Goal: Information Seeking & Learning: Learn about a topic

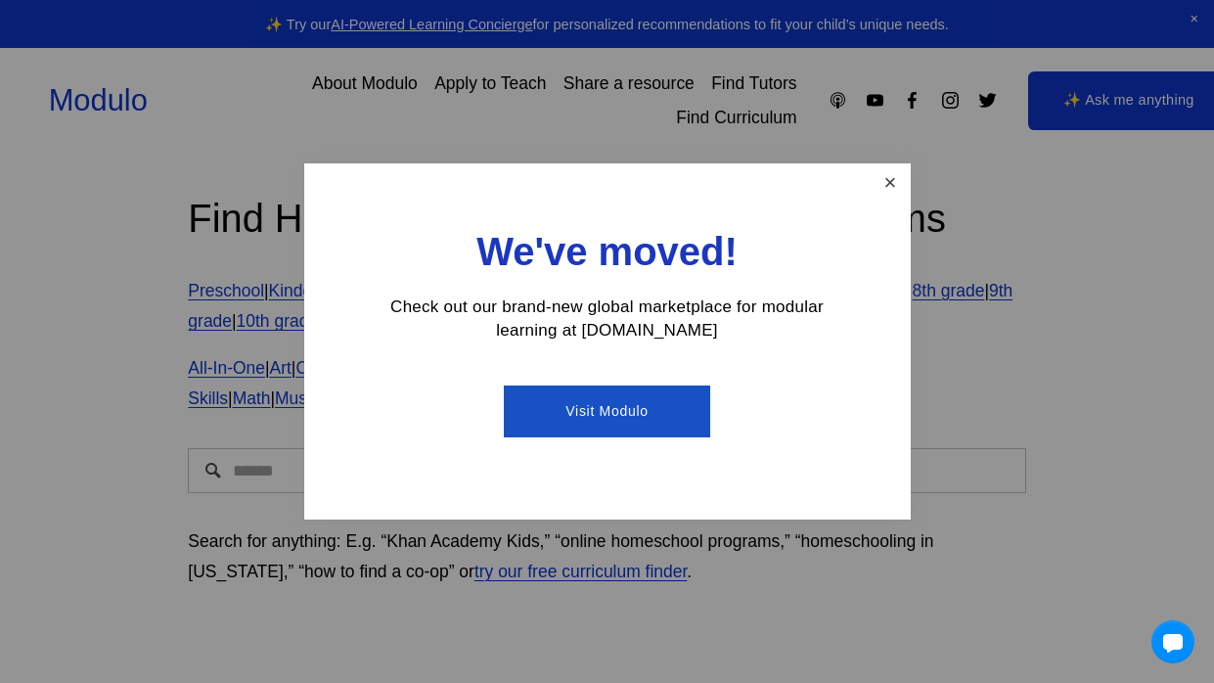
click at [900, 170] on link "Close" at bounding box center [889, 183] width 34 height 34
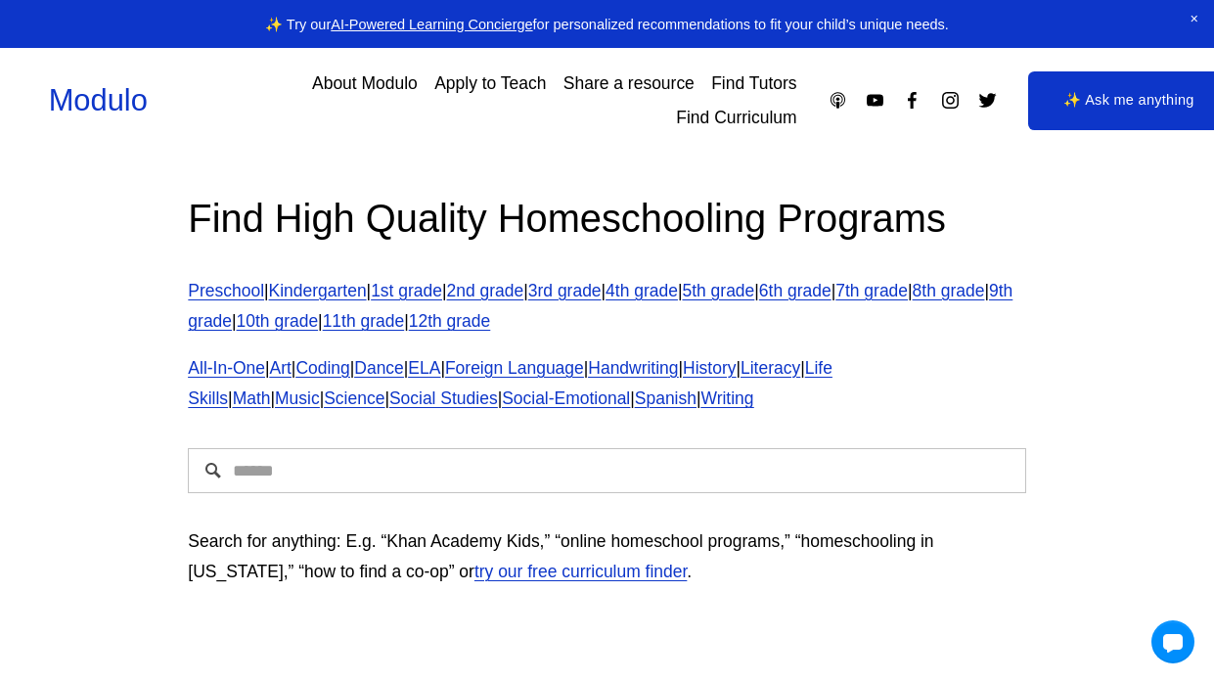
click at [430, 482] on input "Search" at bounding box center [606, 470] width 837 height 45
type input "**********"
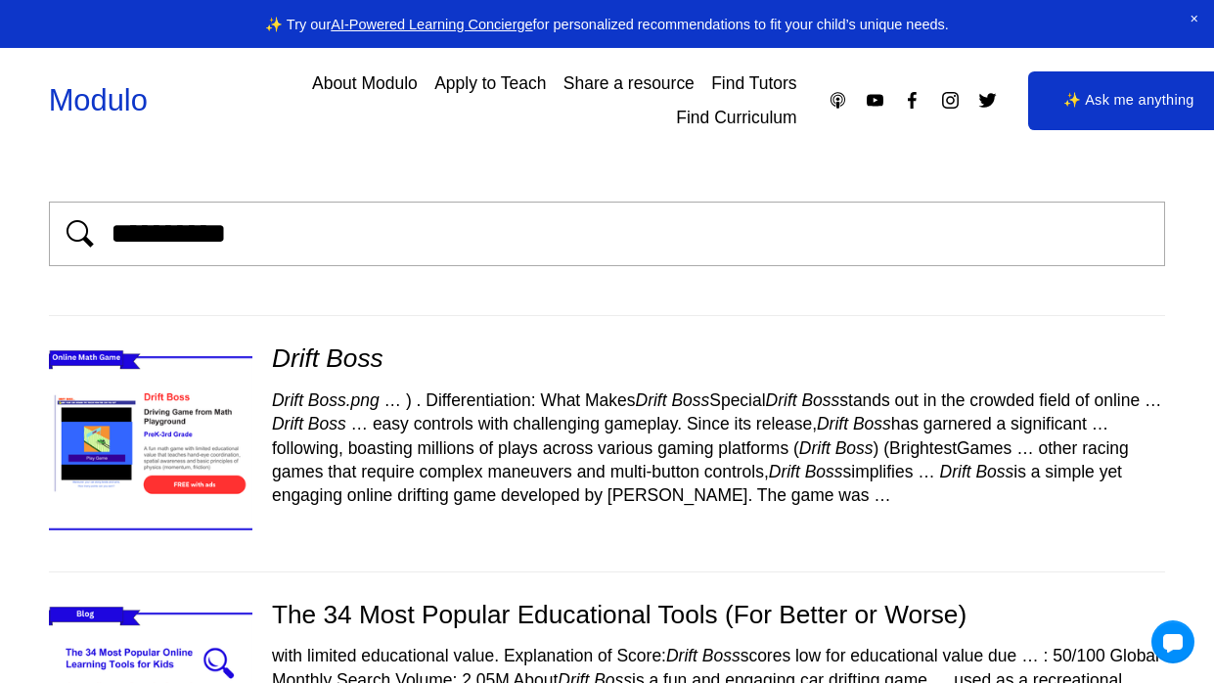
click at [414, 412] on div "Drift Boss.png … ) . Differentiation: What Makes Drift Boss Special Drift Boss …" at bounding box center [607, 447] width 1117 height 119
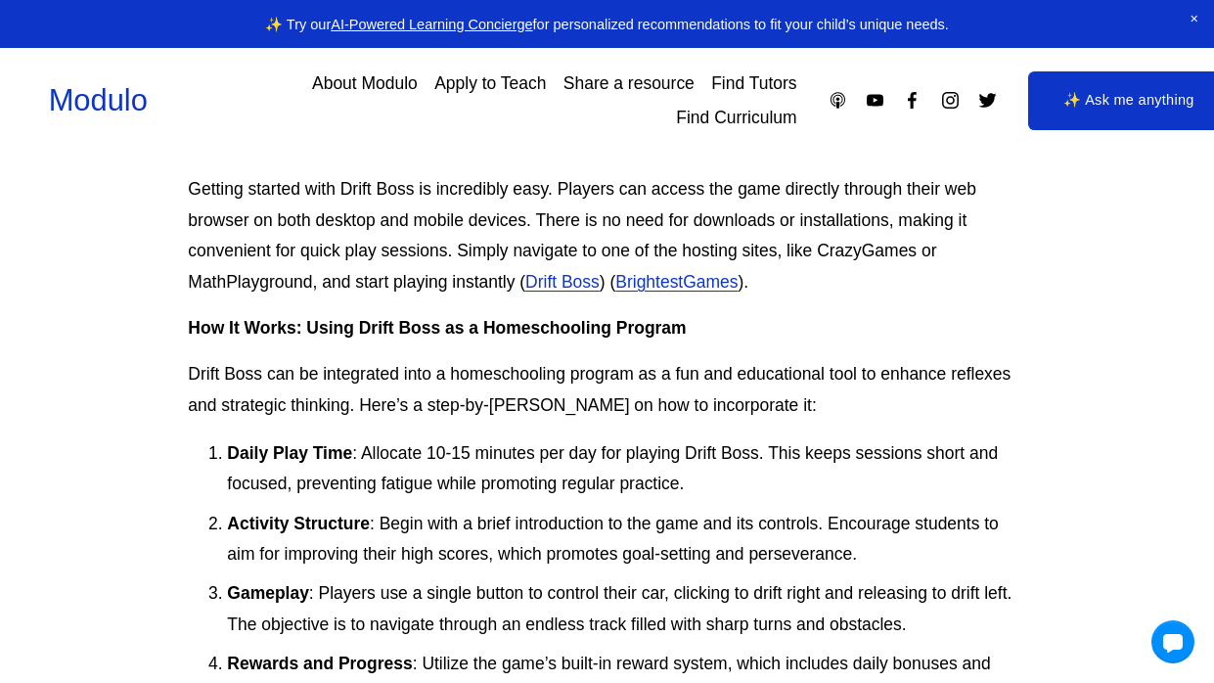
scroll to position [1155, 0]
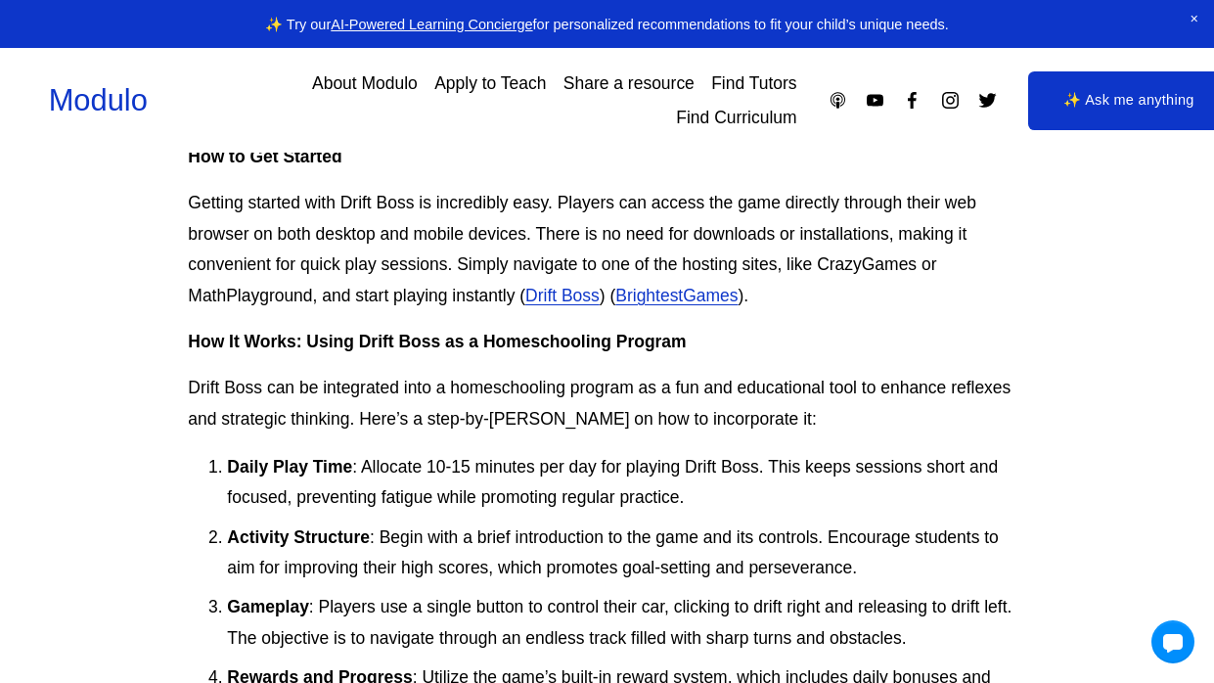
click at [577, 293] on link "Drift Boss" at bounding box center [562, 296] width 74 height 20
click at [669, 291] on link "BrightestGames" at bounding box center [676, 296] width 122 height 20
